Goal: Information Seeking & Learning: Learn about a topic

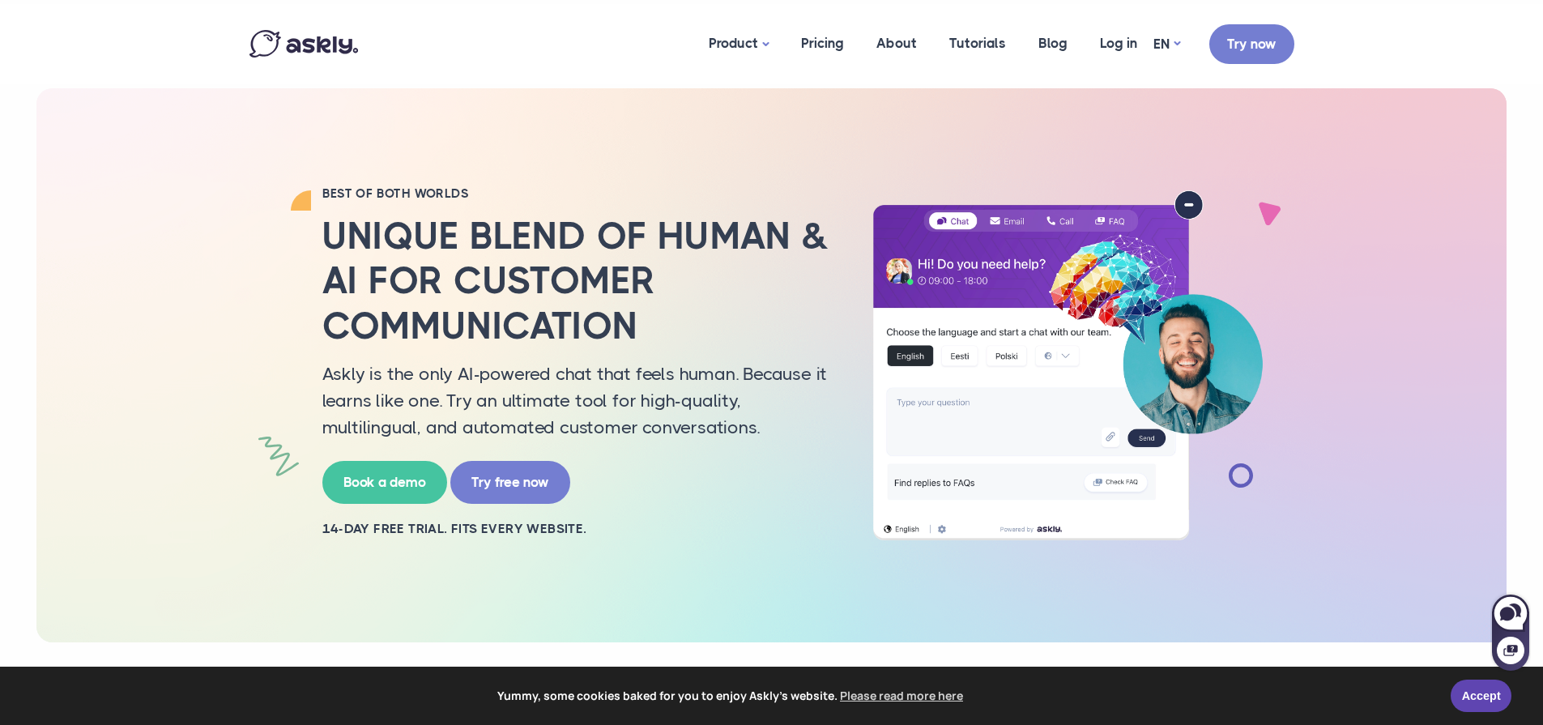
click at [536, 287] on h2 "Unique blend of human & AI for customer communication" at bounding box center [577, 281] width 510 height 134
click at [740, 151] on link "AI chat" at bounding box center [774, 151] width 162 height 28
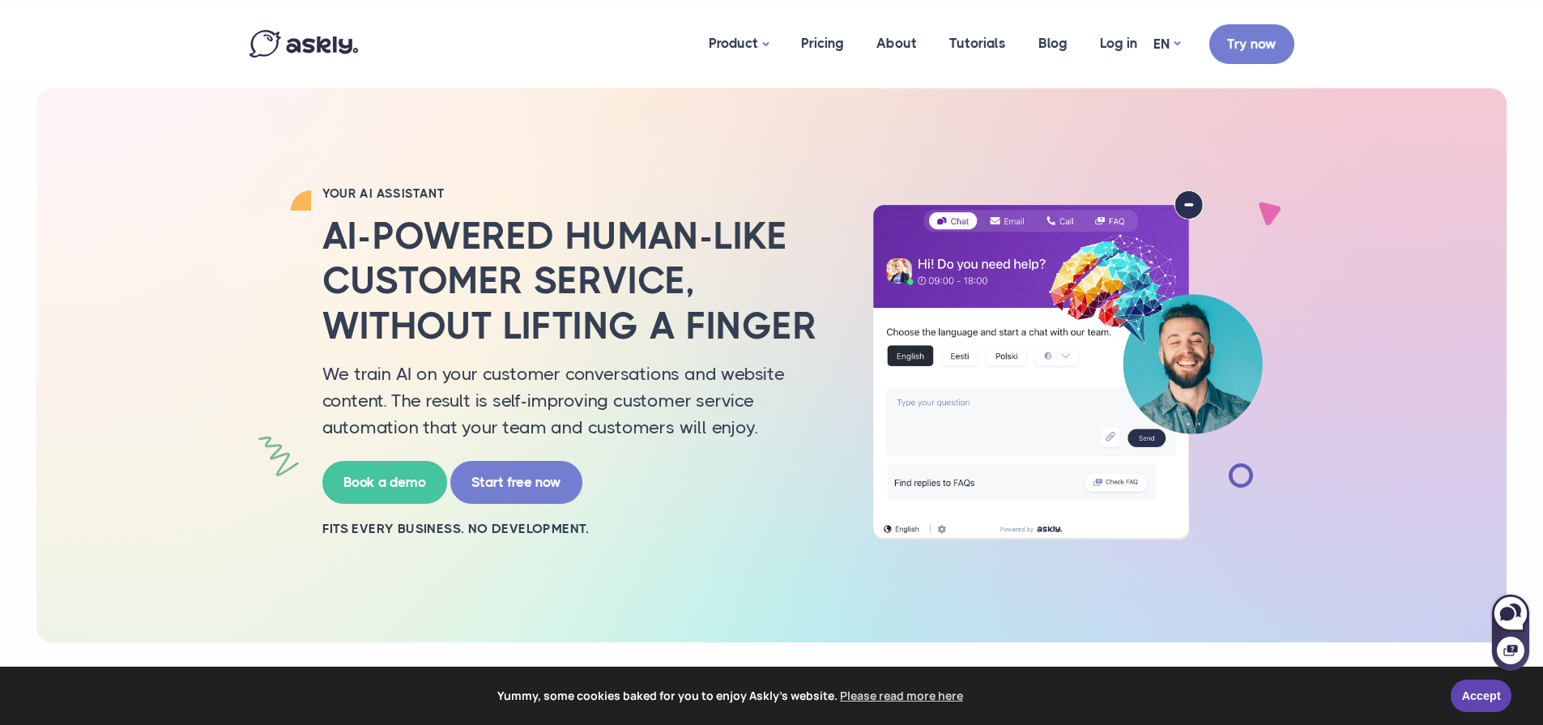
click at [488, 236] on h2 "AI-powered human-like customer service, without lifting a finger" at bounding box center [577, 281] width 510 height 134
click at [1500, 690] on link "Accept" at bounding box center [1481, 693] width 61 height 32
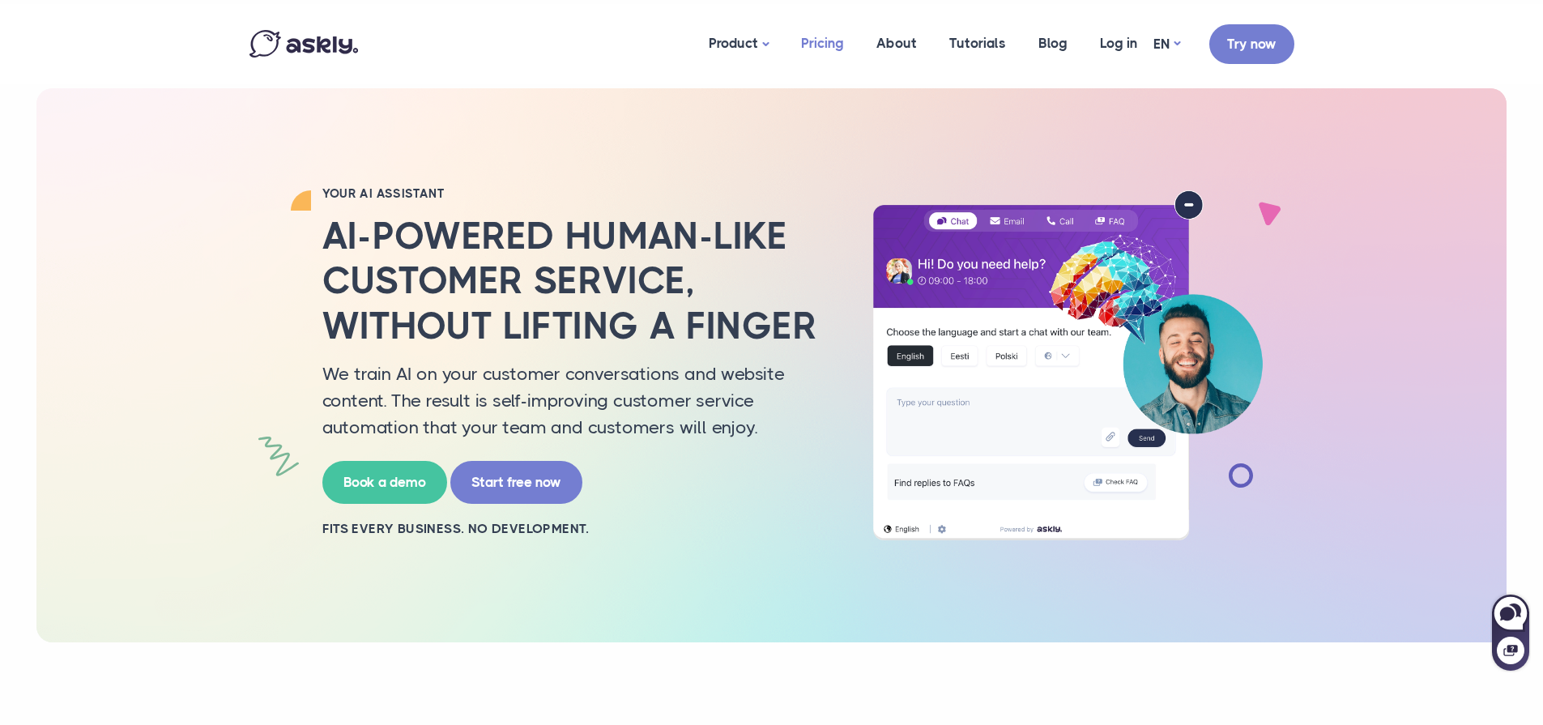
click at [814, 35] on link "Pricing" at bounding box center [822, 43] width 75 height 79
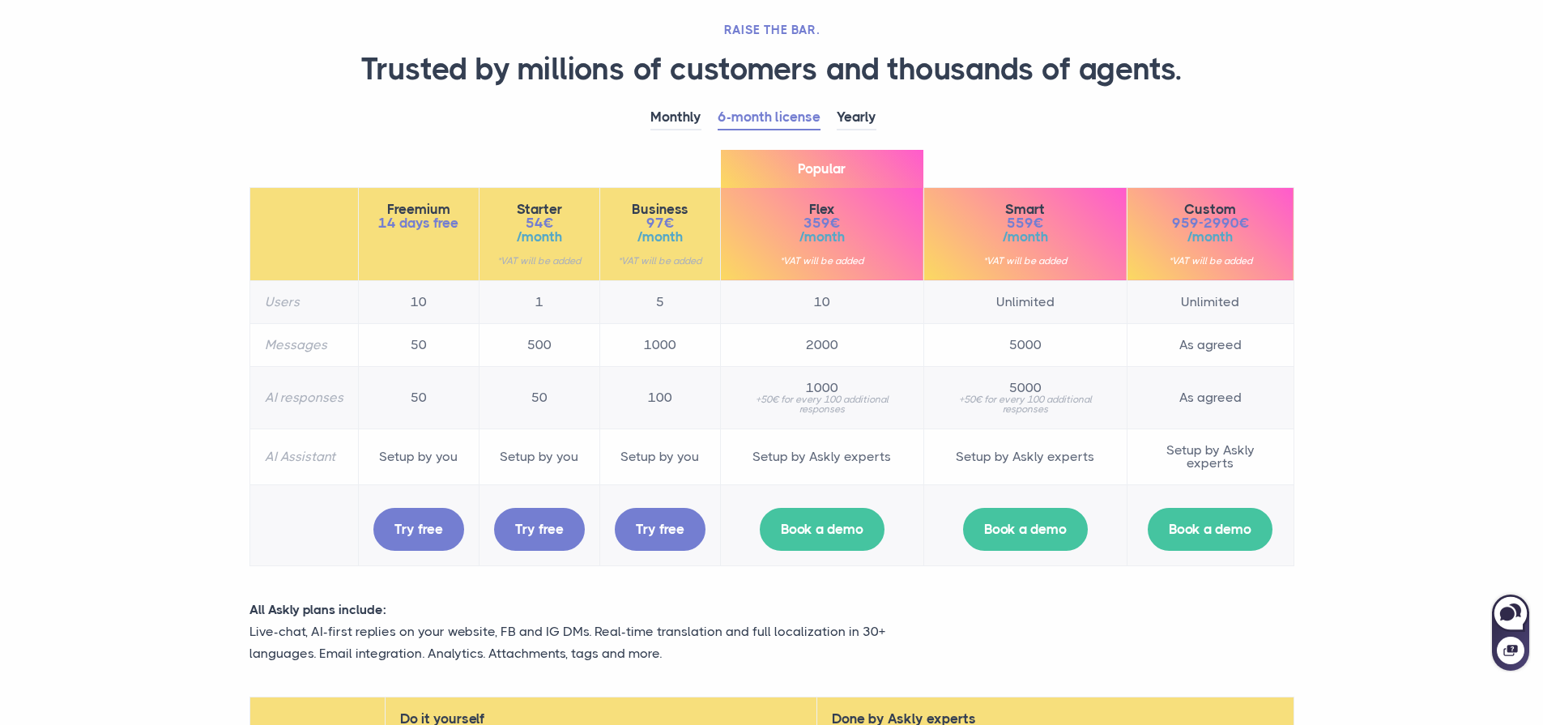
scroll to position [113, 0]
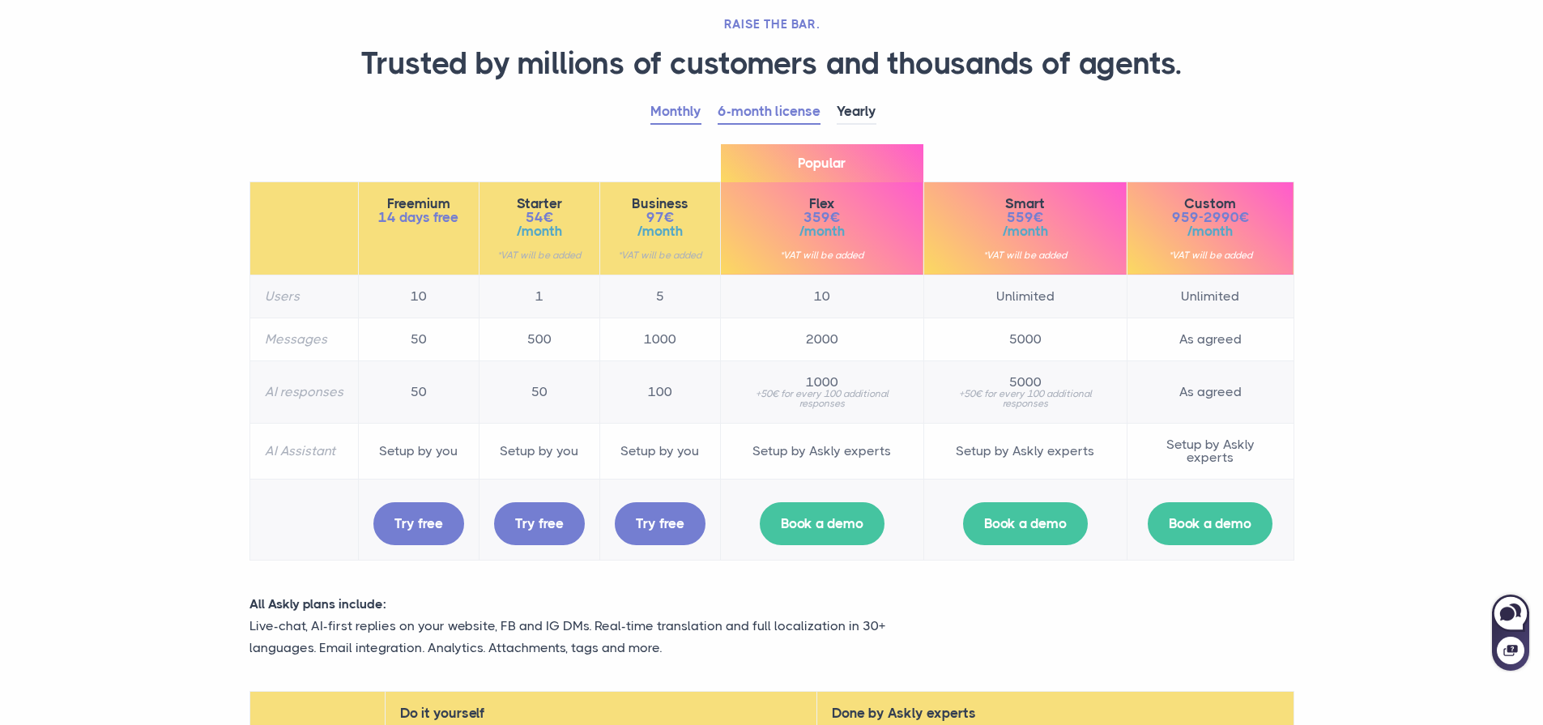
click at [668, 117] on link "Monthly" at bounding box center [676, 112] width 51 height 25
click at [889, 122] on li "Yearly" at bounding box center [865, 112] width 56 height 24
click at [870, 113] on link "Yearly" at bounding box center [857, 112] width 40 height 25
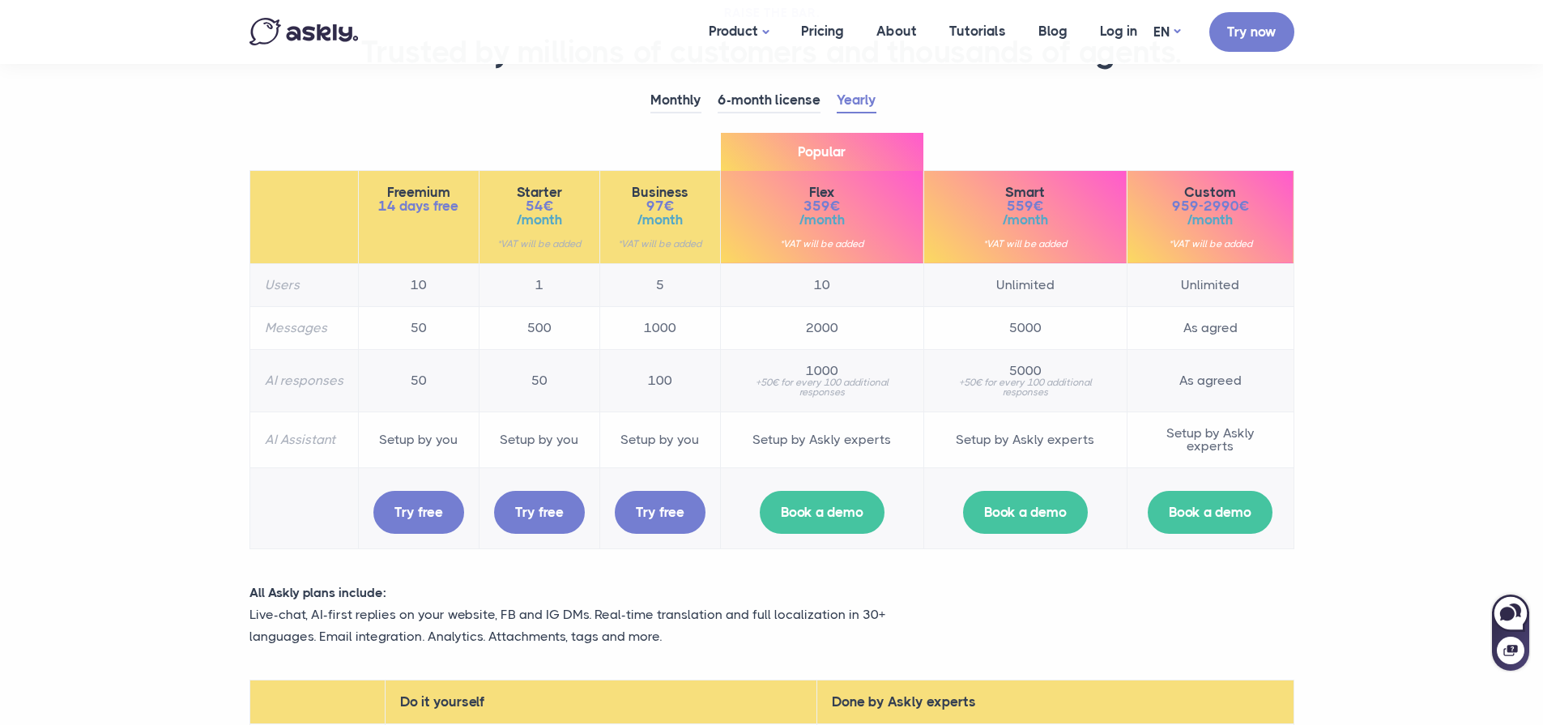
scroll to position [0, 0]
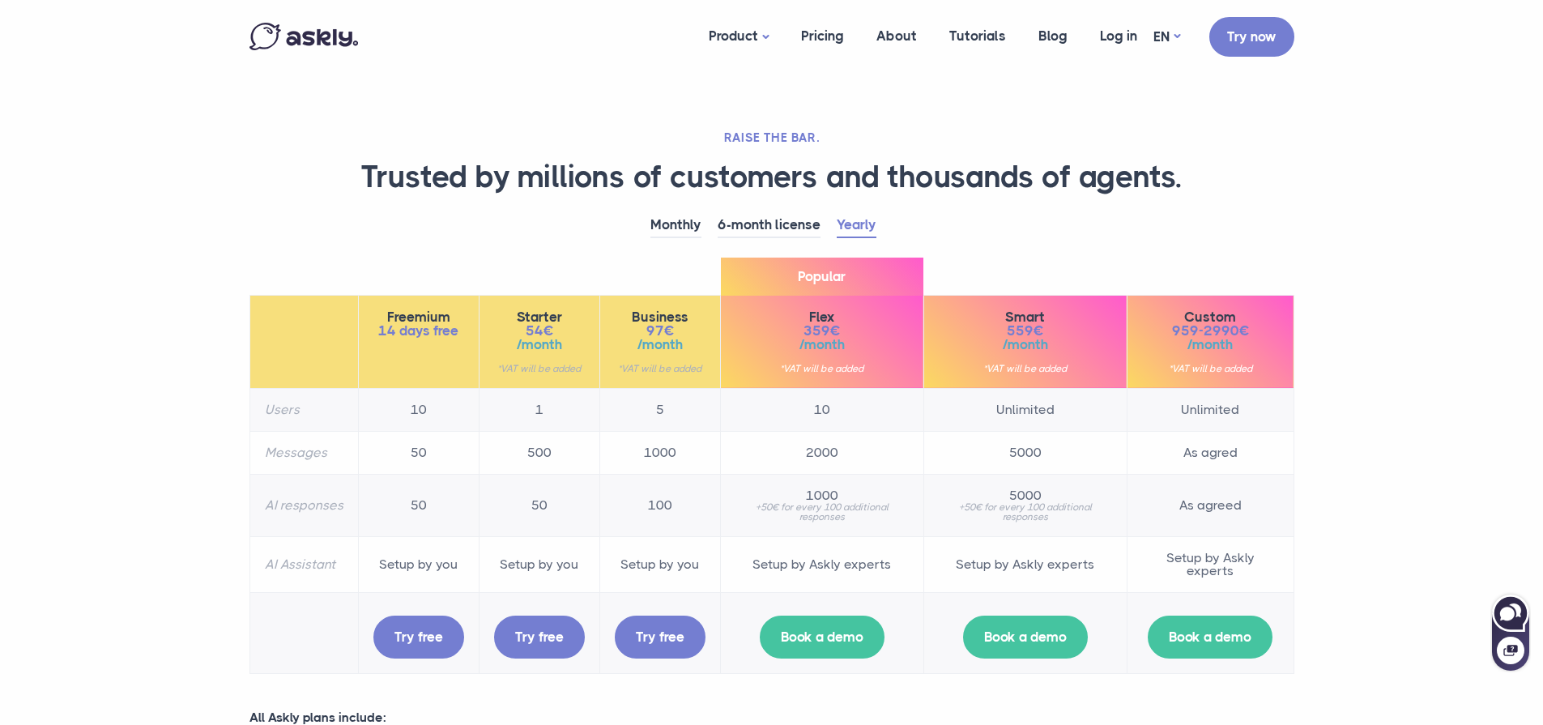
click at [1498, 622] on icon at bounding box center [1510, 612] width 35 height 35
select select "**"
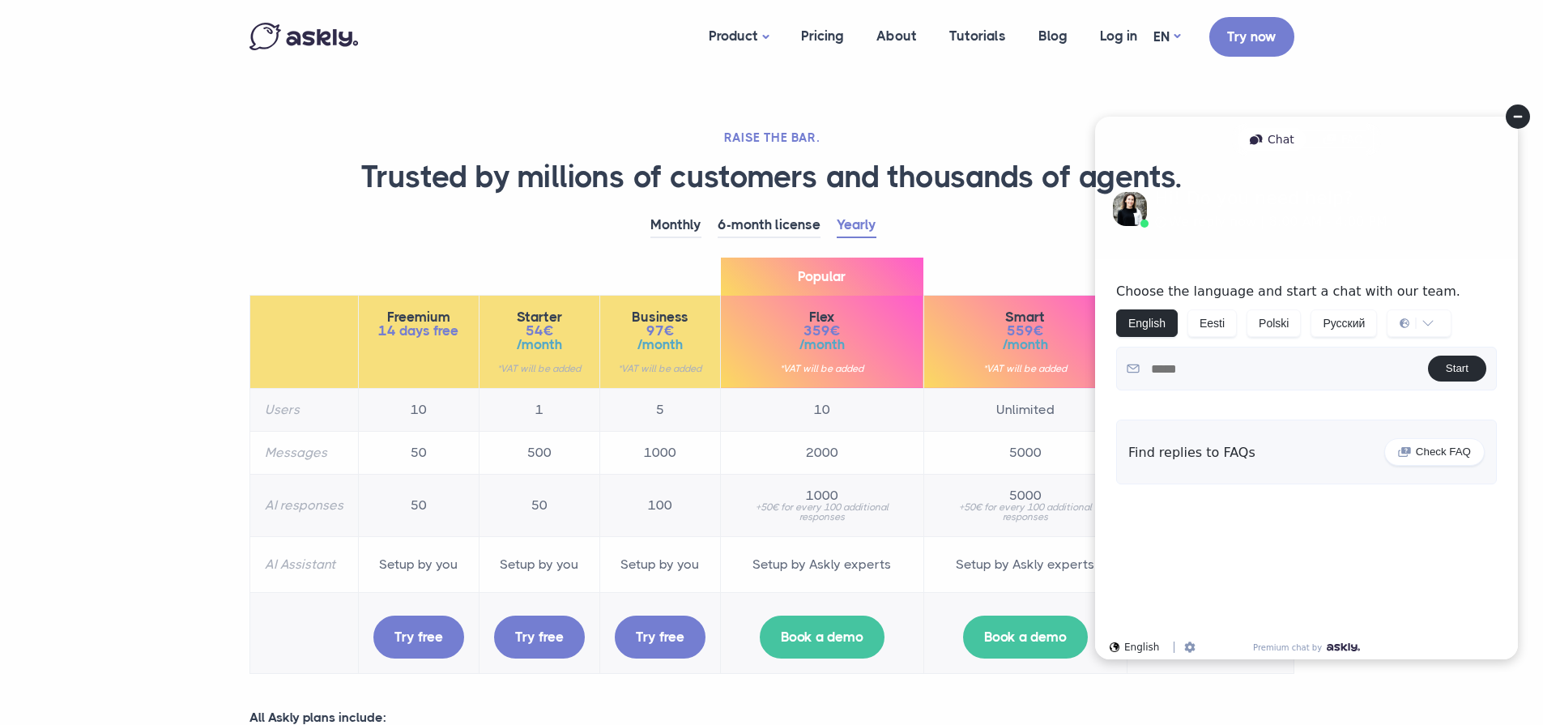
click at [1525, 112] on circle at bounding box center [1518, 117] width 24 height 24
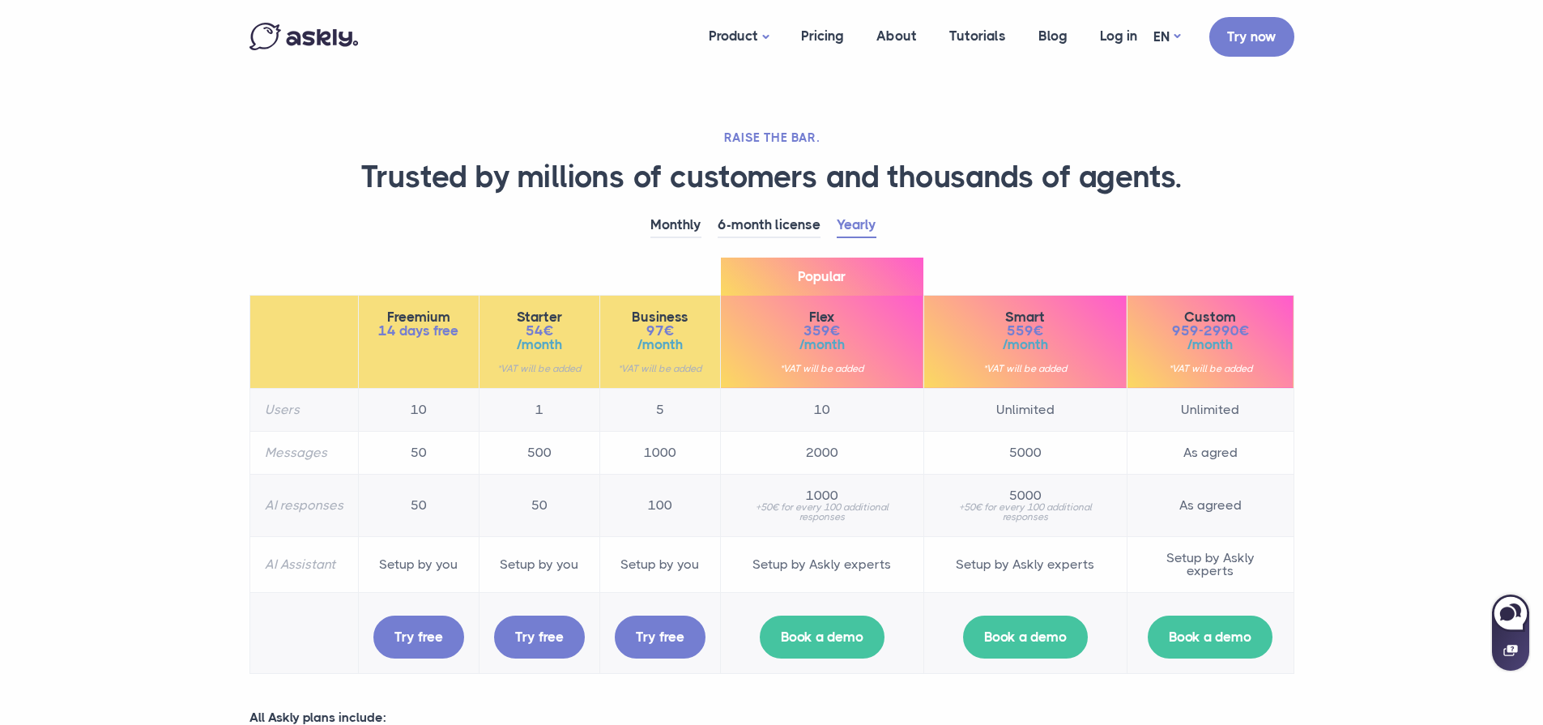
click at [1521, 649] on div at bounding box center [1511, 651] width 28 height 28
select select "**"
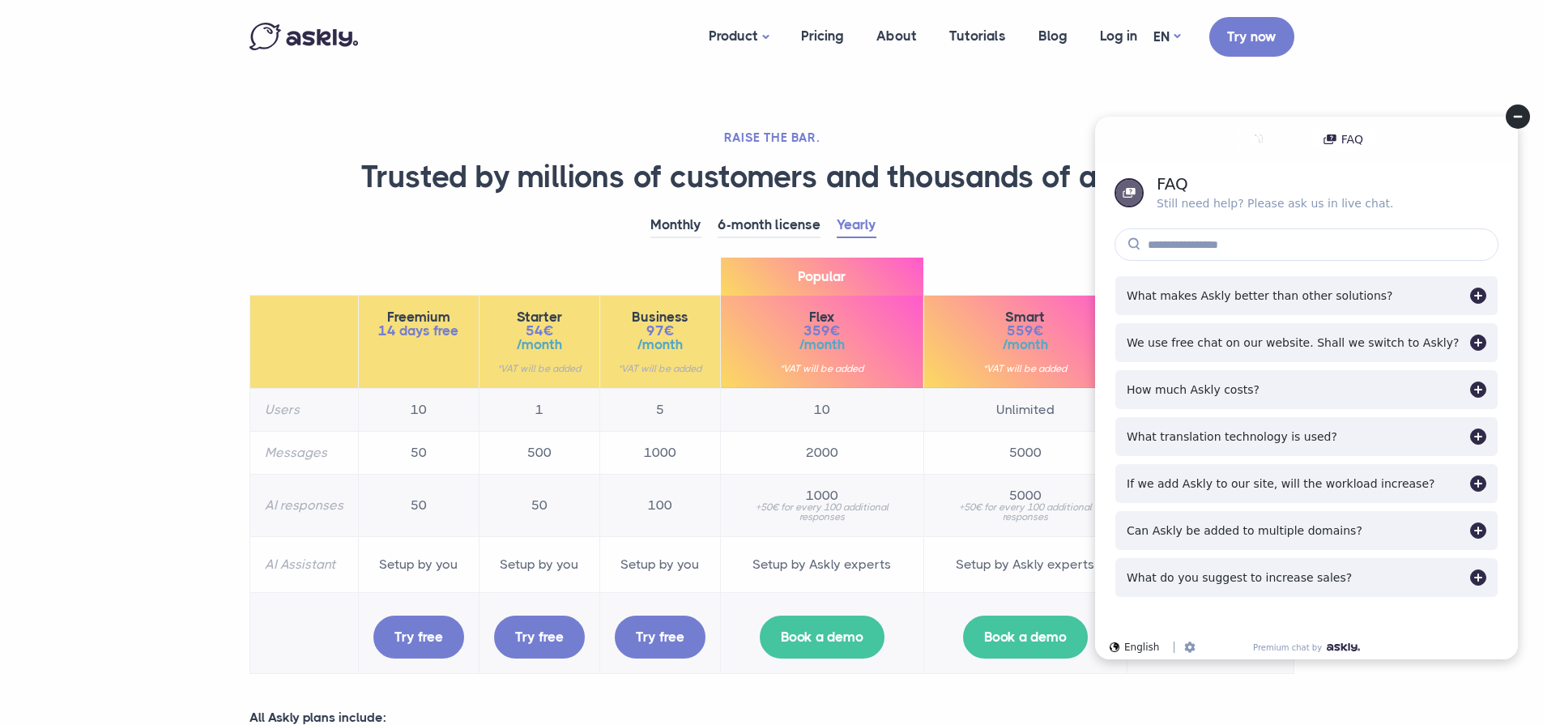
click at [1511, 122] on circle at bounding box center [1518, 117] width 24 height 24
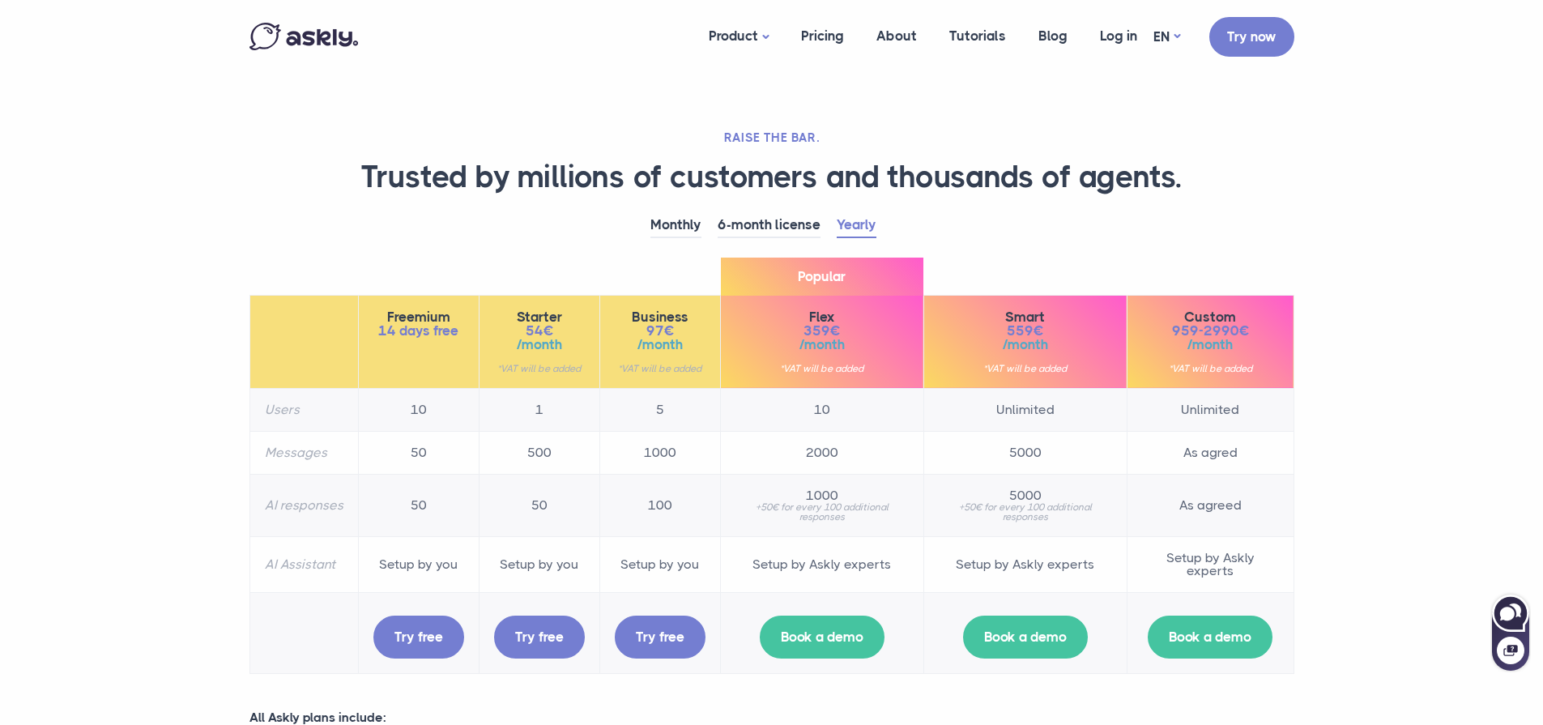
click at [1508, 602] on icon at bounding box center [1510, 612] width 35 height 35
select select "**"
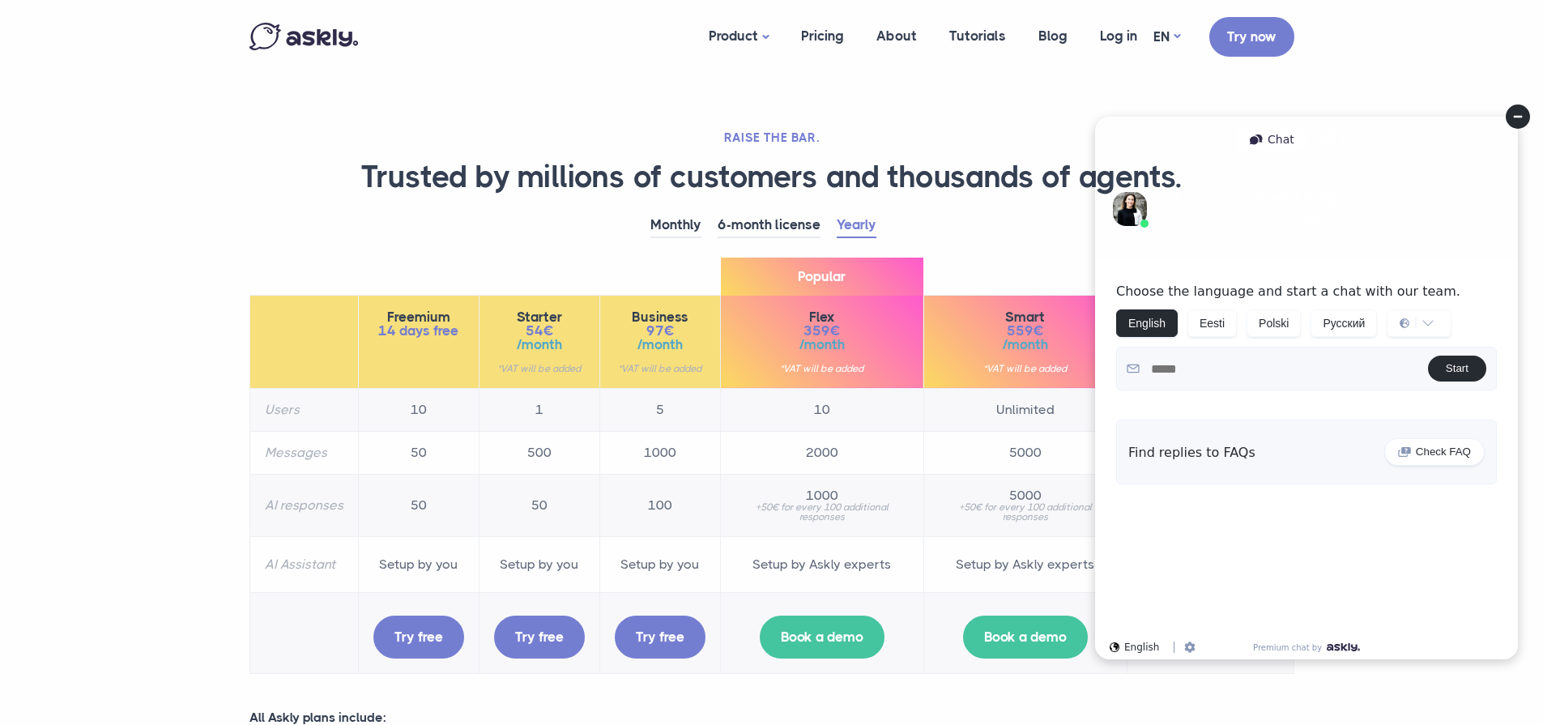
click at [1157, 462] on div "Find replies to FAQs Check FAQ" at bounding box center [1306, 452] width 381 height 65
drag, startPoint x: 1523, startPoint y: 112, endPoint x: 2605, endPoint y: 216, distance: 1087.3
click at [1523, 112] on circle at bounding box center [1518, 117] width 24 height 24
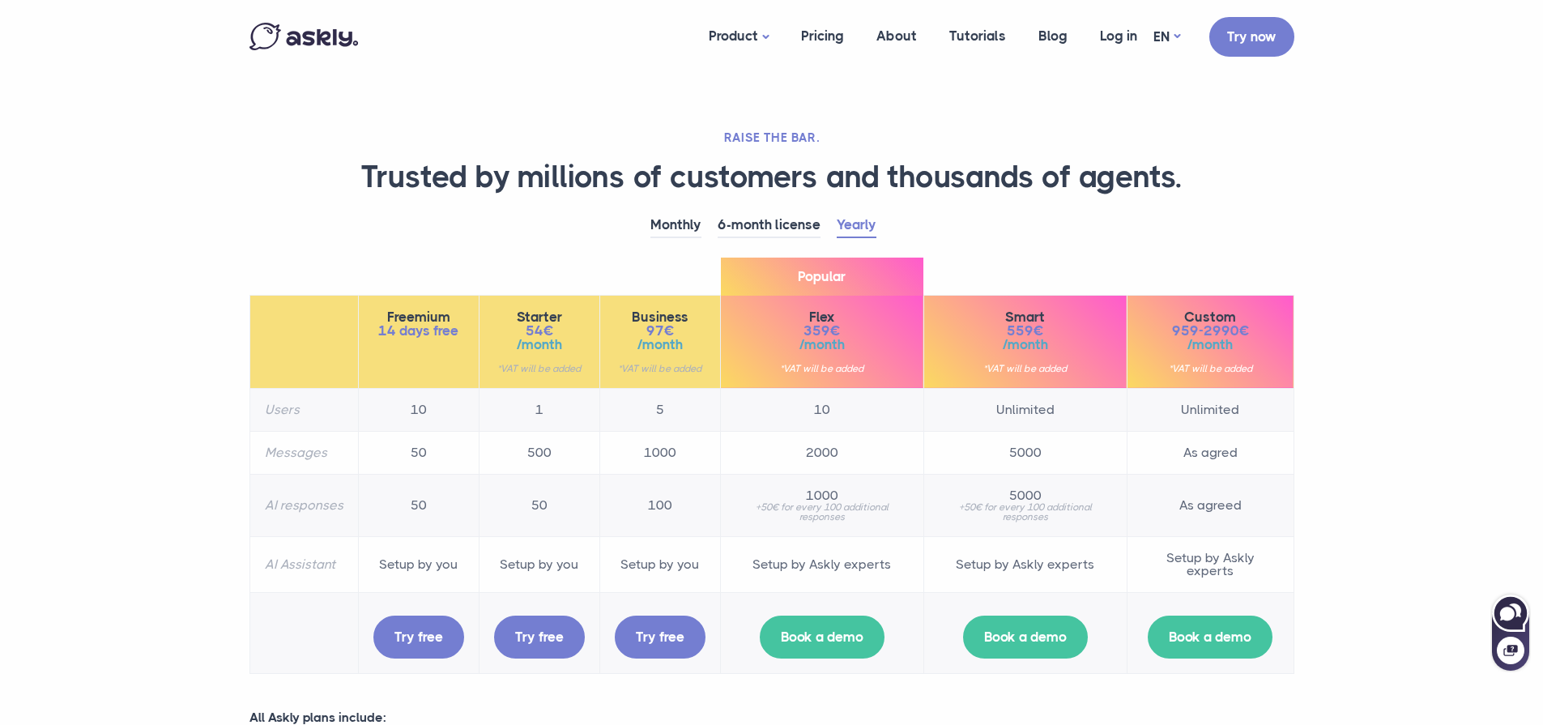
click at [1495, 615] on icon at bounding box center [1510, 612] width 35 height 35
select select "**"
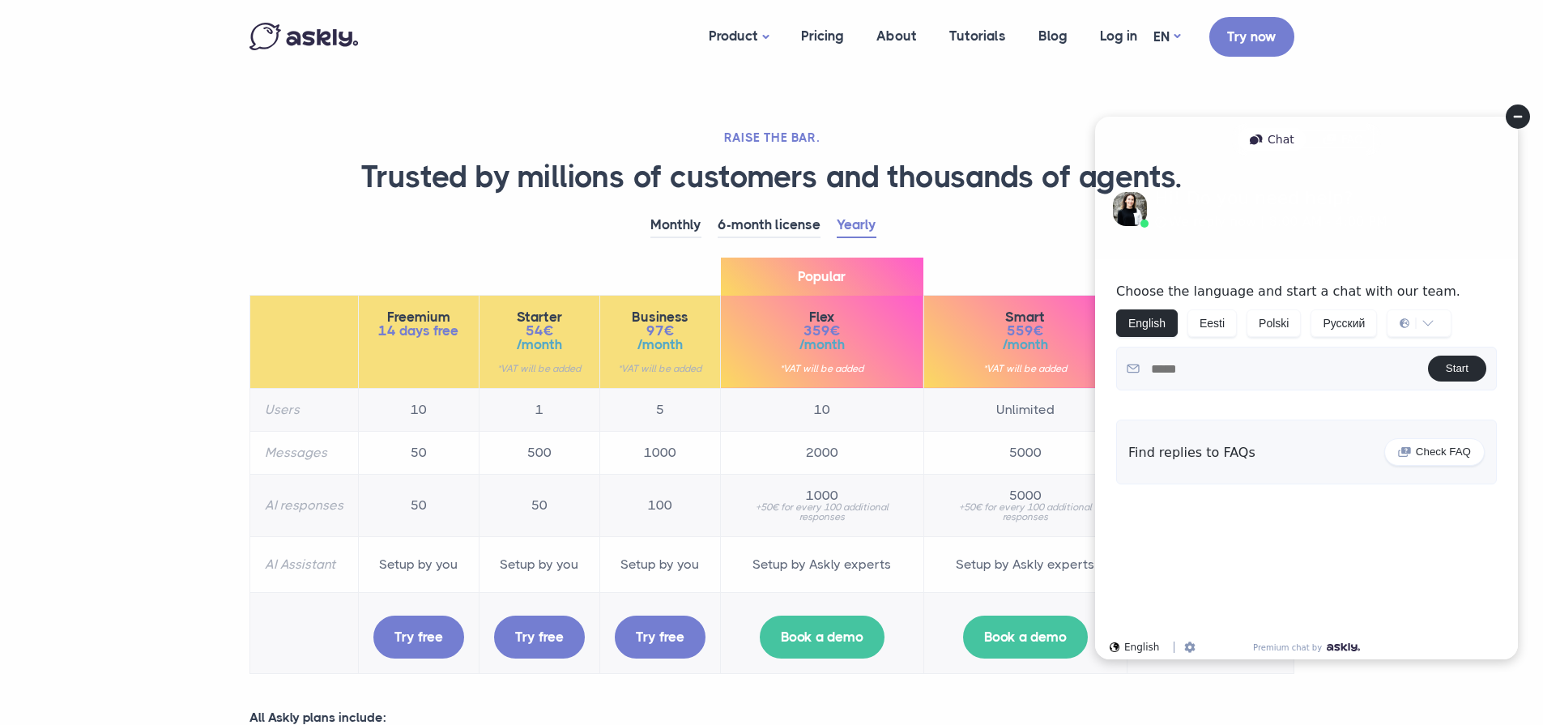
click at [1525, 113] on circle at bounding box center [1518, 117] width 24 height 24
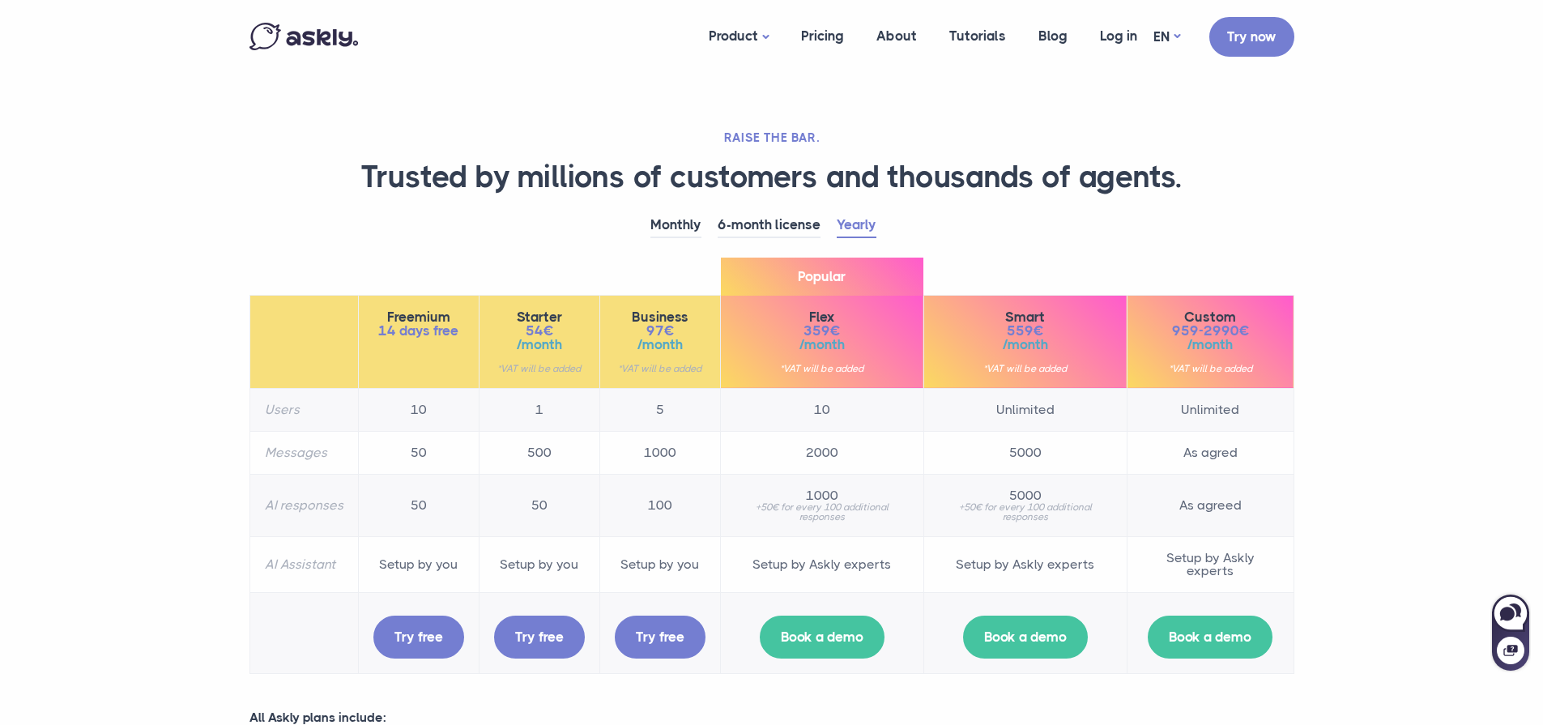
click at [1385, 567] on section "RAISE THE BAR. Trusted by millions of customers and thousands of agents. Monthl…" at bounding box center [771, 598] width 1543 height 1197
click at [535, 184] on h1 "Trusted by millions of customers and thousands of agents." at bounding box center [772, 177] width 1045 height 39
click at [705, 186] on h1 "Trusted by millions of customers and thousands of agents." at bounding box center [772, 177] width 1045 height 39
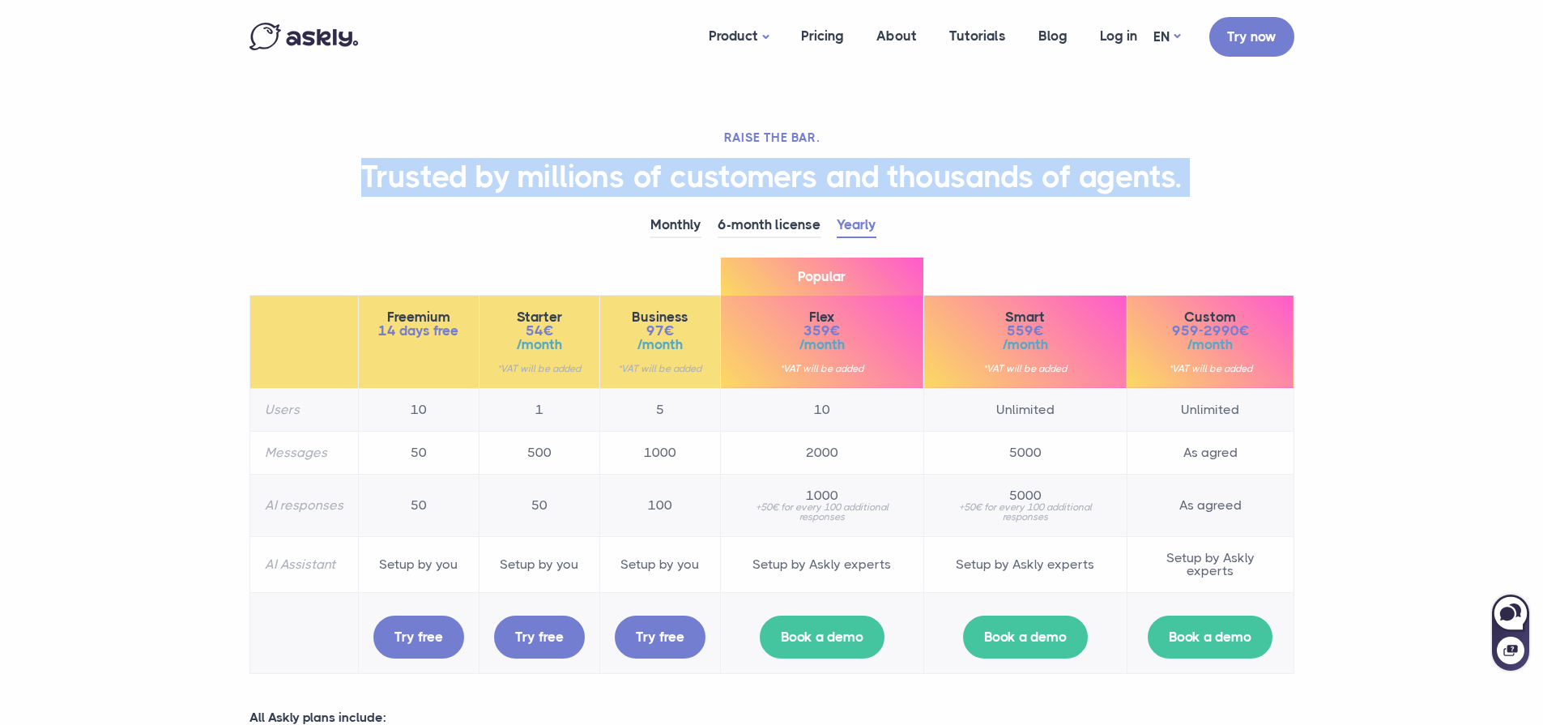
click at [705, 186] on h1 "Trusted by millions of customers and thousands of agents." at bounding box center [772, 177] width 1045 height 39
click at [557, 184] on h1 "Trusted by millions of customers and thousands of agents." at bounding box center [772, 177] width 1045 height 39
